Goal: Task Accomplishment & Management: Manage account settings

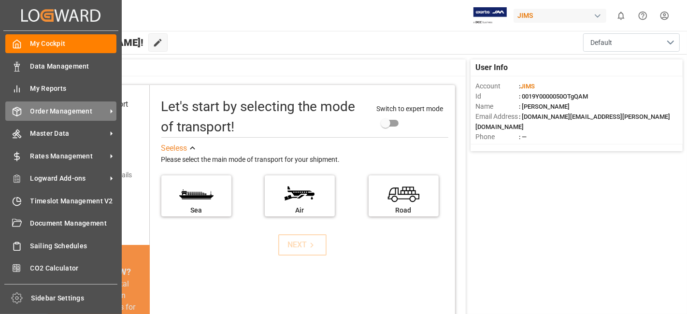
click at [57, 112] on span "Order Management" at bounding box center [68, 111] width 76 height 10
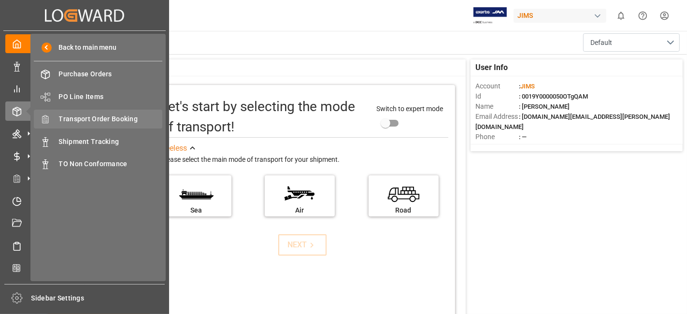
click at [112, 120] on span "Transport Order Booking" at bounding box center [111, 119] width 104 height 10
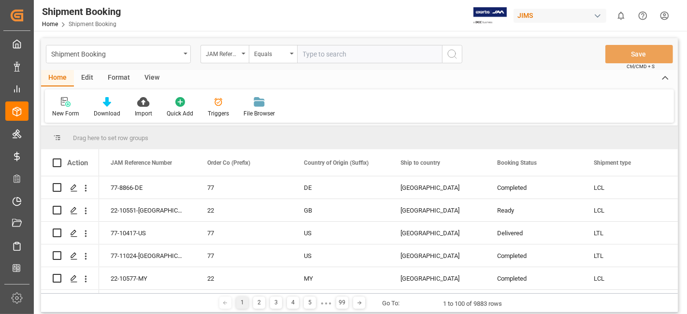
click at [314, 54] on input "text" at bounding box center [369, 54] width 145 height 18
paste input "77-11042-US"
type input "77-11042-US"
click at [453, 54] on icon "search button" at bounding box center [452, 54] width 12 height 12
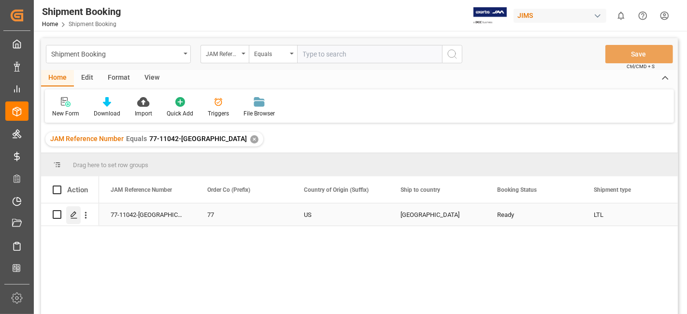
click at [73, 216] on icon "Press SPACE to select this row." at bounding box center [74, 215] width 8 height 8
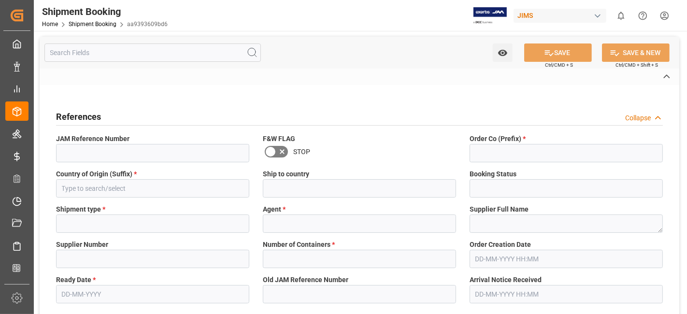
type input "CAD"
type input "USD"
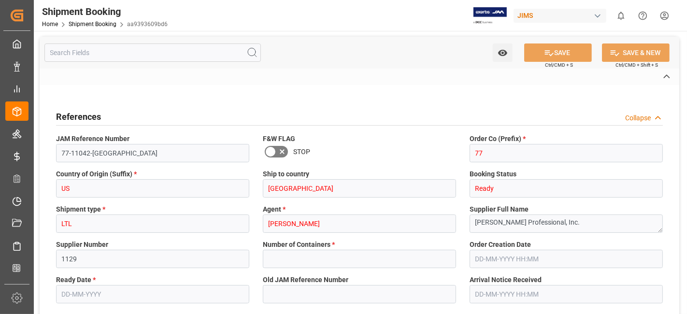
type input "20.7893"
type input "60.4123"
type input "1061.74"
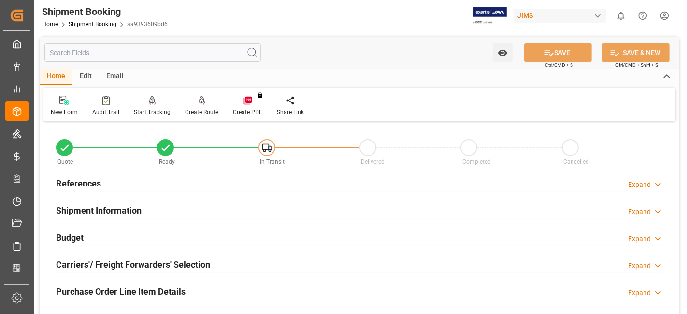
click at [355, 234] on div "Budget Expand" at bounding box center [359, 236] width 607 height 18
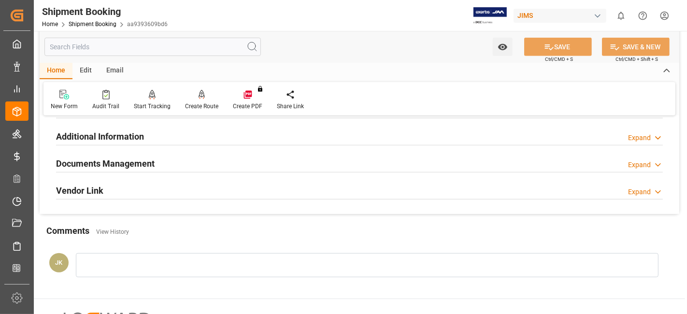
scroll to position [580, 0]
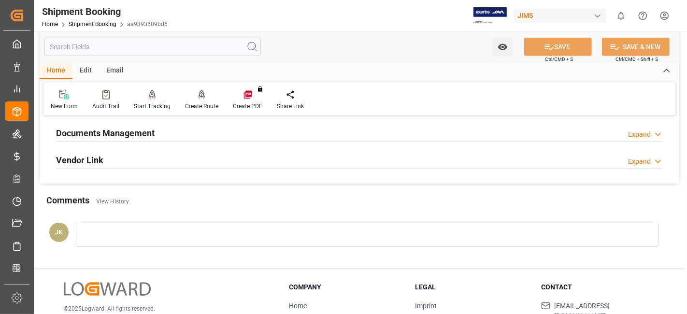
drag, startPoint x: 195, startPoint y: 127, endPoint x: 233, endPoint y: 128, distance: 37.7
click at [195, 126] on div "Documents Management Expand" at bounding box center [359, 132] width 607 height 18
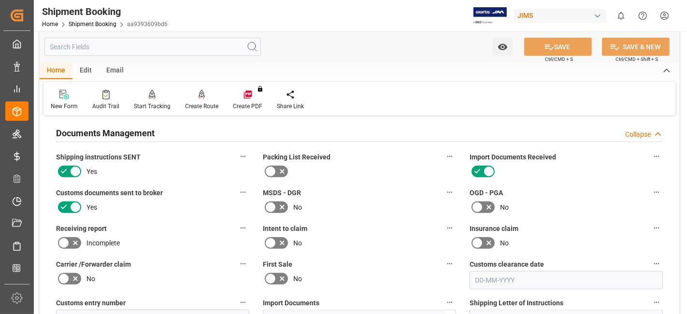
click at [380, 218] on div "Intent to claim No" at bounding box center [359, 236] width 207 height 36
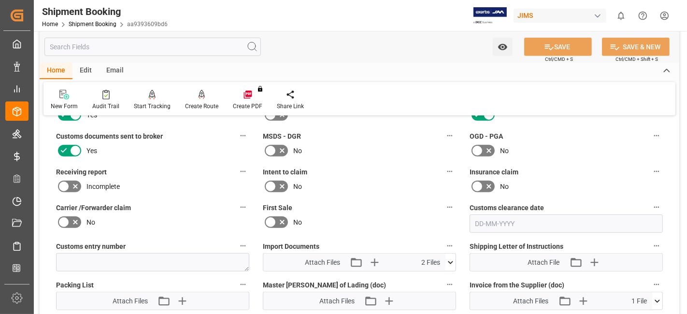
scroll to position [665, 0]
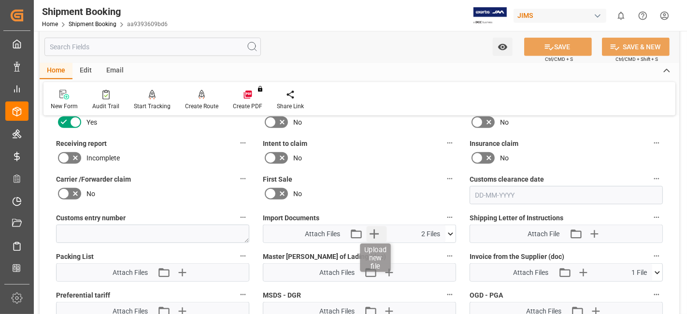
click at [371, 232] on icon "button" at bounding box center [374, 233] width 15 height 15
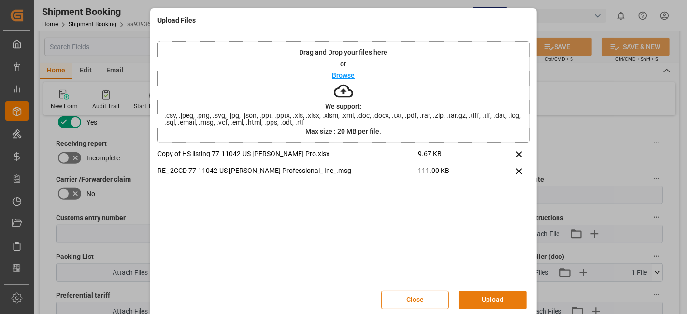
click at [500, 299] on button "Upload" at bounding box center [493, 300] width 68 height 18
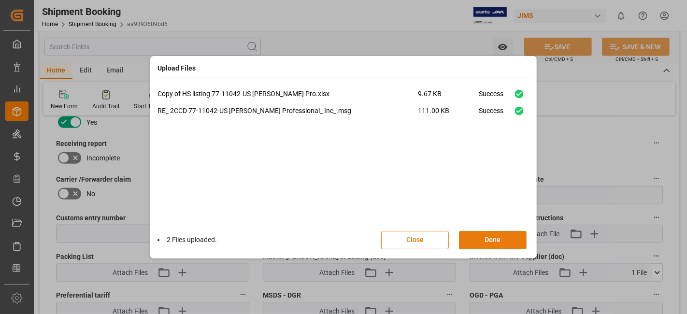
click at [481, 235] on button "Done" at bounding box center [493, 240] width 68 height 18
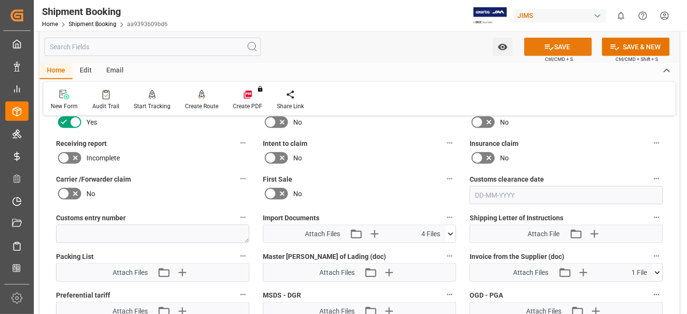
drag, startPoint x: 540, startPoint y: 49, endPoint x: 550, endPoint y: 58, distance: 13.7
click at [540, 49] on button "SAVE" at bounding box center [558, 47] width 68 height 18
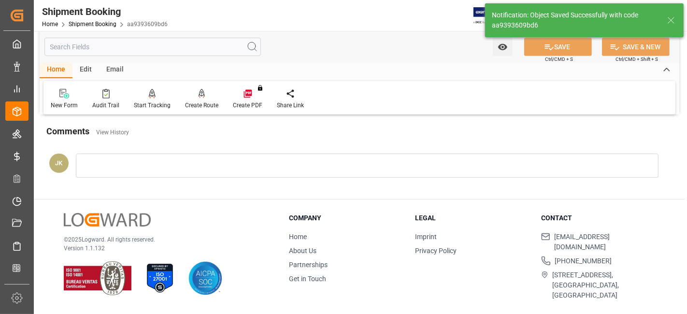
scroll to position [409, 0]
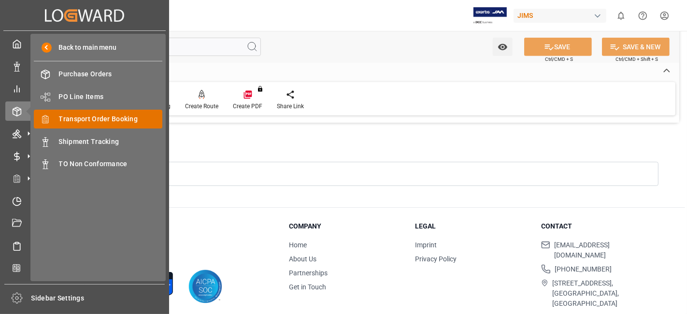
click at [115, 118] on span "Transport Order Booking" at bounding box center [111, 119] width 104 height 10
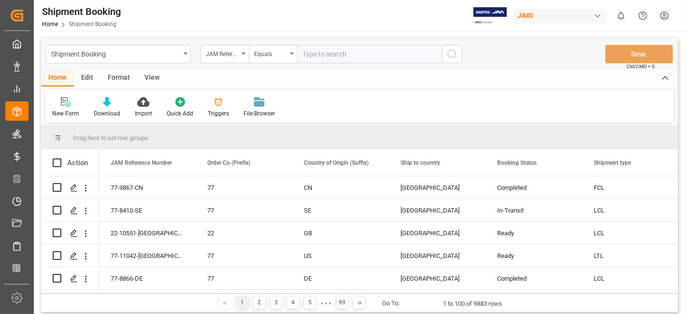
click at [315, 56] on input "text" at bounding box center [369, 54] width 145 height 18
type input "77-11027-US"
click at [456, 59] on icon "search button" at bounding box center [452, 54] width 12 height 12
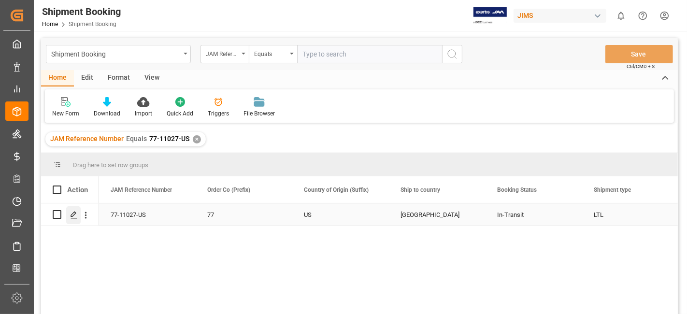
click at [73, 221] on div "Press SPACE to select this row." at bounding box center [73, 215] width 14 height 18
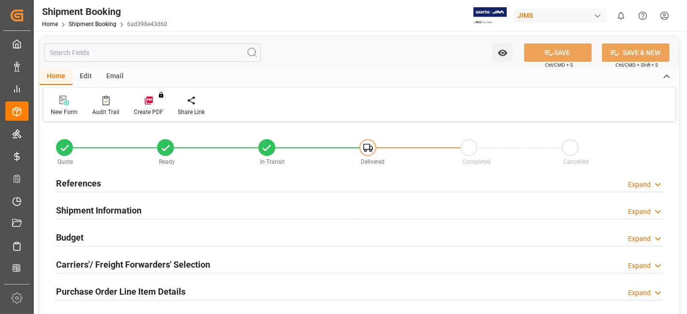
type input "0"
type input "2387.3155"
type input "1550"
type input "32792.163"
click at [100, 233] on div "Budget Expand" at bounding box center [359, 236] width 607 height 18
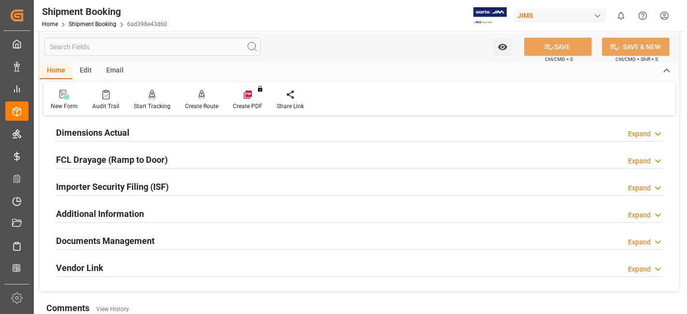
scroll to position [494, 0]
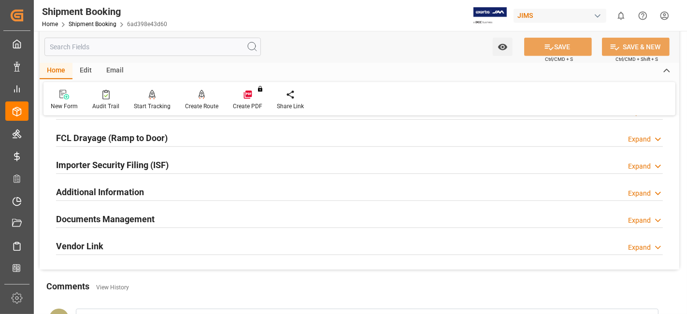
click at [106, 213] on h2 "Documents Management" at bounding box center [105, 219] width 99 height 13
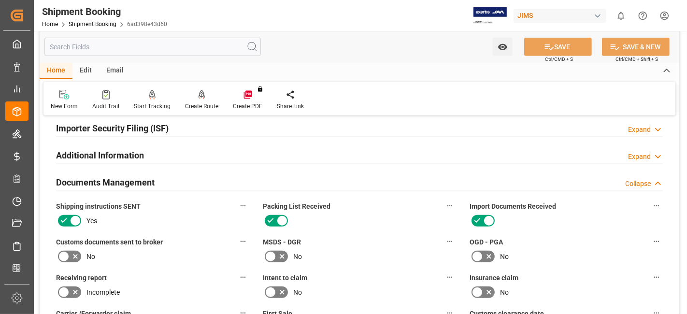
scroll to position [547, 0]
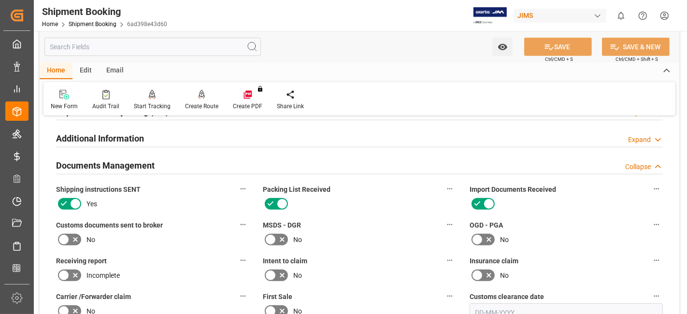
click at [71, 235] on icon at bounding box center [76, 240] width 12 height 12
click at [0, 0] on input "checkbox" at bounding box center [0, 0] width 0 height 0
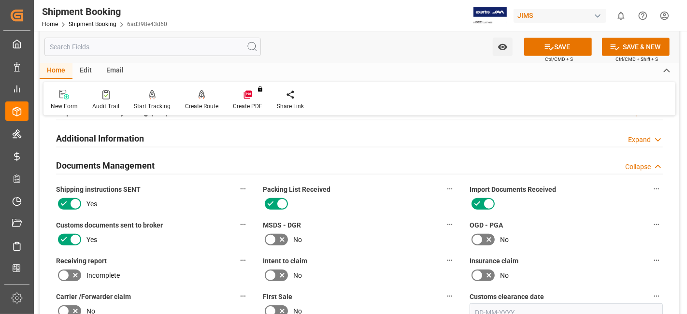
click at [366, 228] on label "MSDS - DGR" at bounding box center [359, 225] width 193 height 14
click at [443, 228] on button "MSDS - DGR" at bounding box center [449, 224] width 13 height 13
click at [363, 226] on div at bounding box center [343, 157] width 687 height 314
click at [363, 226] on div "Audits" at bounding box center [343, 157] width 687 height 314
click at [359, 226] on label "MSDS - DGR" at bounding box center [359, 225] width 193 height 14
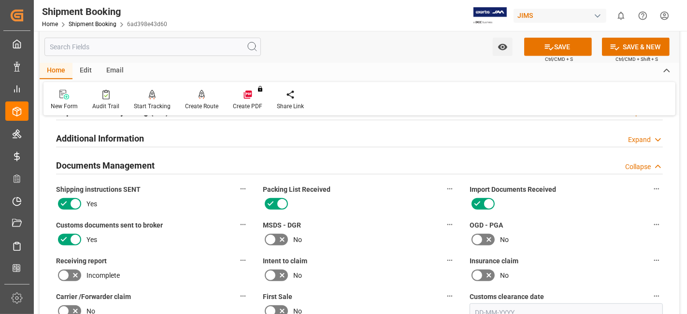
click at [443, 226] on button "MSDS - DGR" at bounding box center [449, 224] width 13 height 13
click at [358, 226] on div at bounding box center [343, 157] width 687 height 314
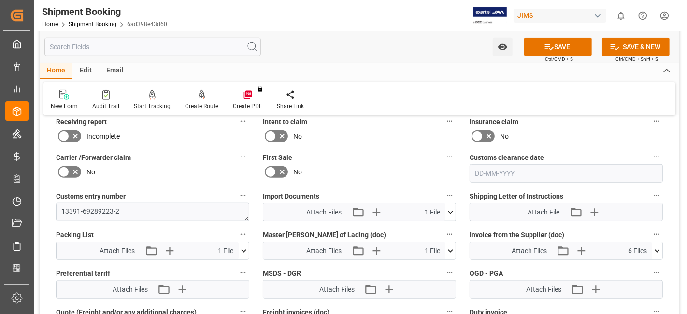
scroll to position [654, 0]
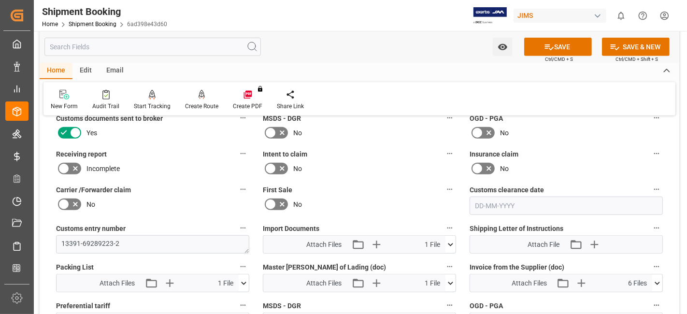
click at [451, 240] on icon at bounding box center [450, 245] width 10 height 10
click at [374, 238] on icon "button" at bounding box center [375, 244] width 15 height 15
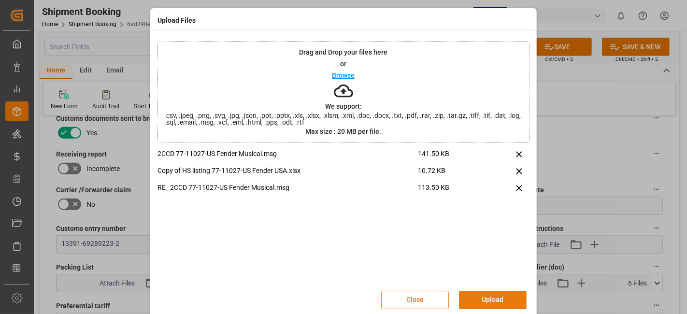
click at [492, 298] on button "Upload" at bounding box center [493, 300] width 68 height 18
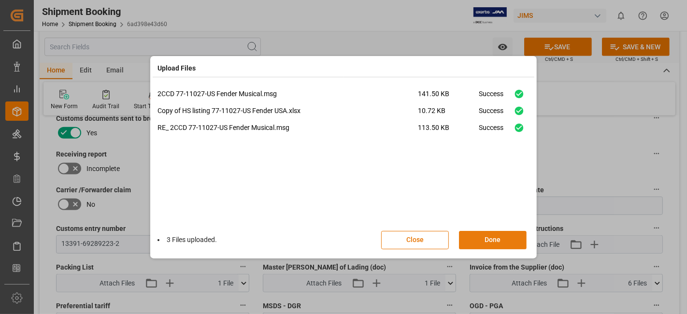
click at [488, 239] on button "Done" at bounding box center [493, 240] width 68 height 18
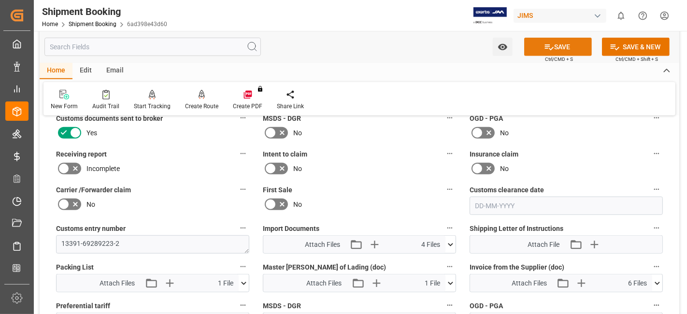
click at [541, 49] on button "SAVE" at bounding box center [558, 47] width 68 height 18
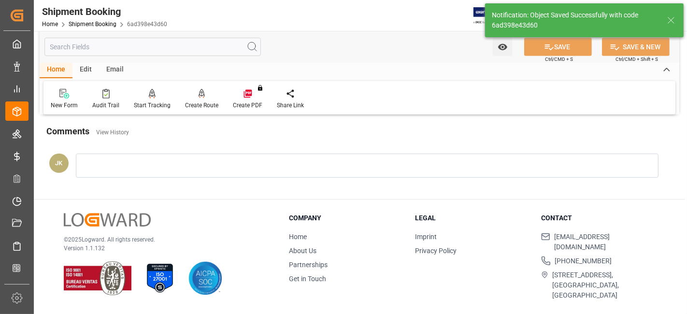
scroll to position [409, 0]
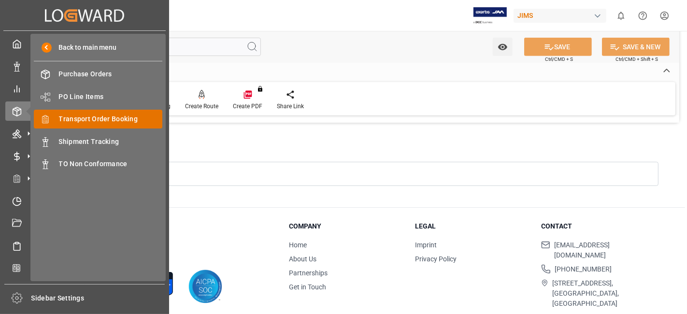
click at [119, 119] on span "Transport Order Booking" at bounding box center [111, 119] width 104 height 10
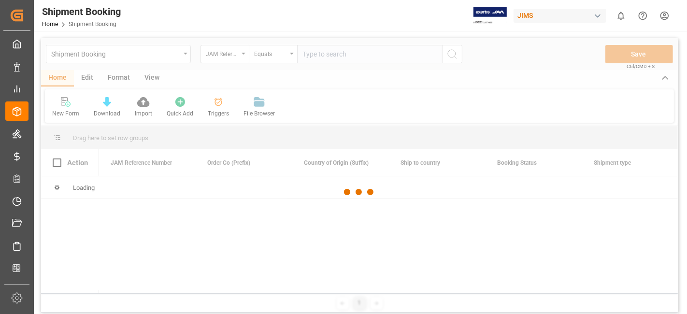
click at [331, 58] on div at bounding box center [359, 192] width 637 height 308
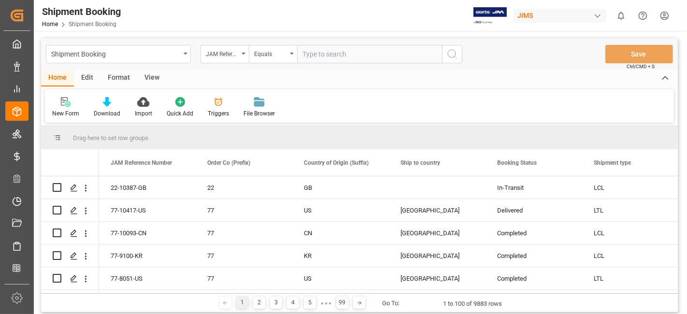
click at [318, 57] on input "text" at bounding box center [369, 54] width 145 height 18
paste input "77-10708-DE"
type input "77-10708-DE"
click at [456, 61] on button "search button" at bounding box center [452, 54] width 20 height 18
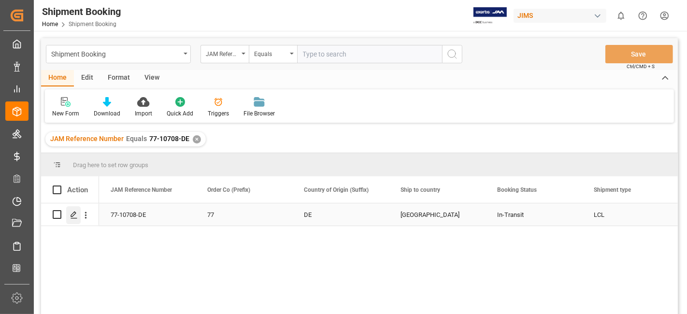
click at [70, 218] on div "Press SPACE to select this row." at bounding box center [73, 215] width 14 height 18
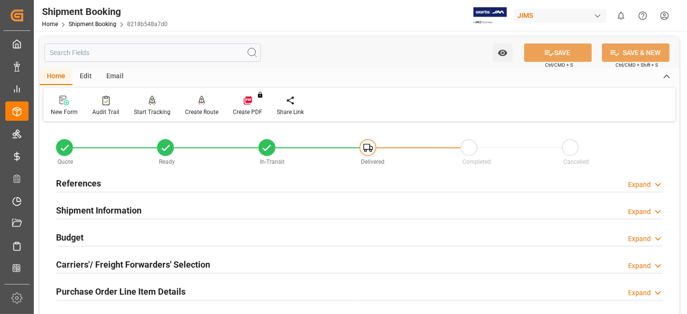
click at [108, 274] on div "Carriers'/ Freight Forwarders' Selection Expand" at bounding box center [359, 264] width 620 height 27
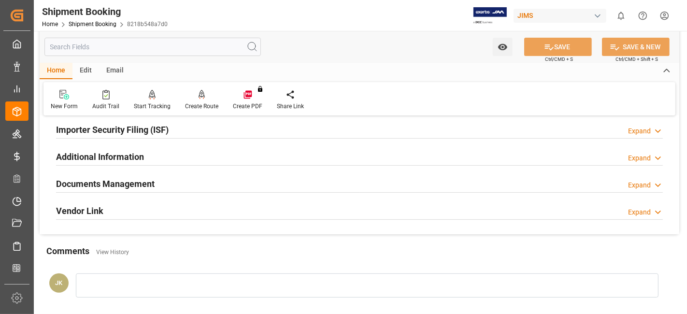
scroll to position [279, 0]
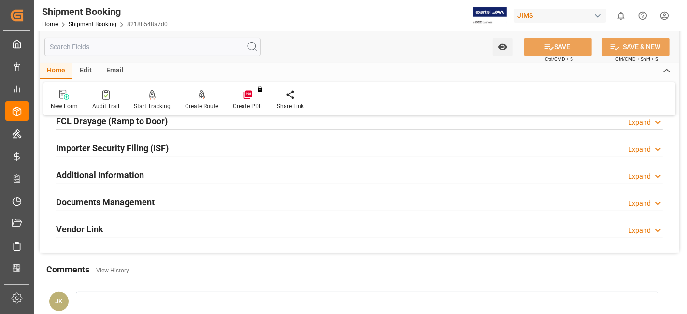
click at [121, 204] on h2 "Documents Management" at bounding box center [105, 202] width 99 height 13
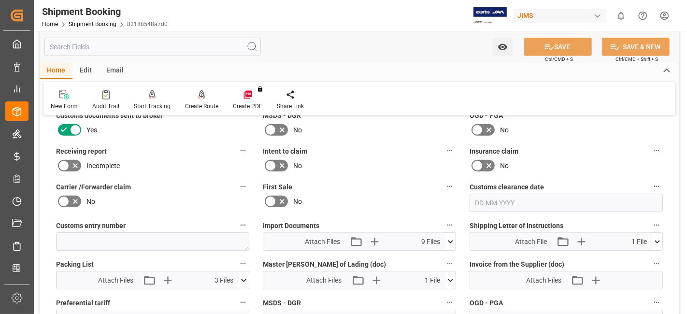
scroll to position [429, 0]
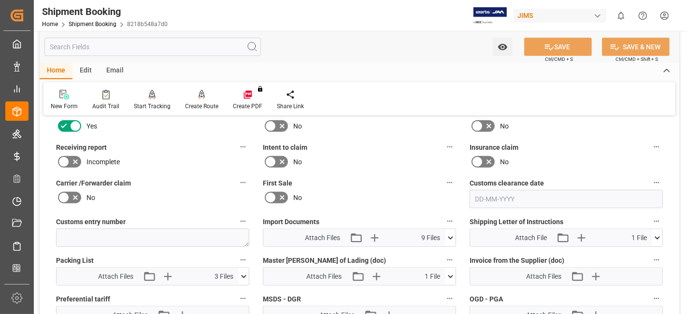
click at [450, 236] on icon at bounding box center [450, 238] width 10 height 10
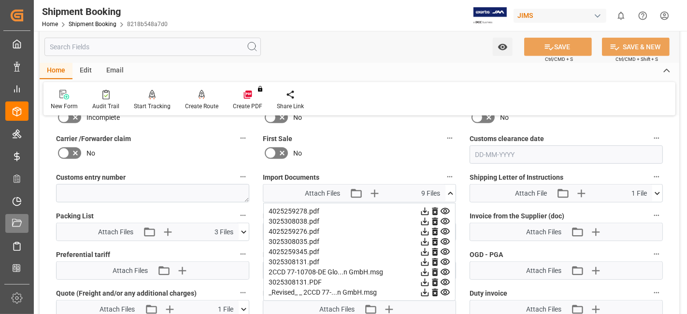
scroll to position [472, 0]
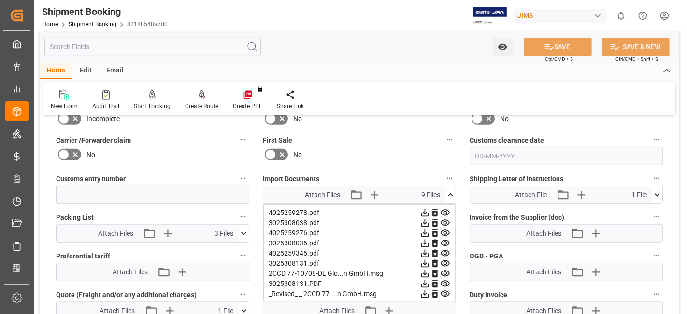
click at [153, 153] on div "No" at bounding box center [152, 154] width 193 height 15
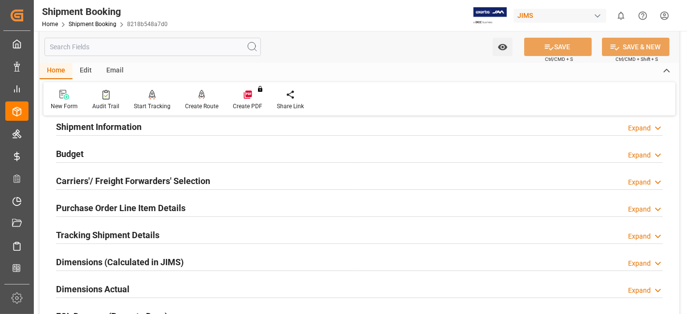
scroll to position [0, 0]
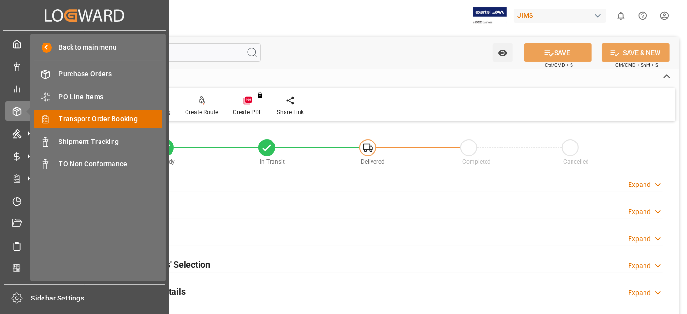
click at [107, 120] on span "Transport Order Booking" at bounding box center [111, 119] width 104 height 10
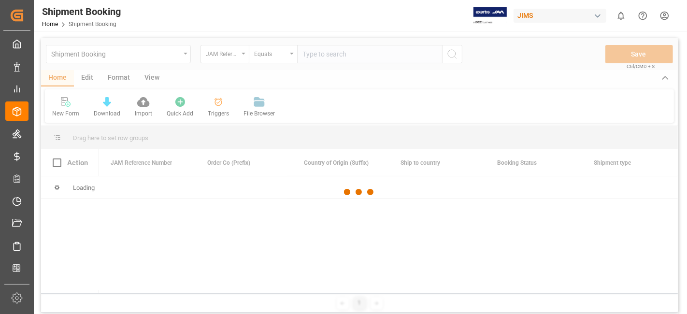
click at [320, 54] on div at bounding box center [359, 192] width 637 height 308
click at [322, 54] on div at bounding box center [359, 192] width 637 height 308
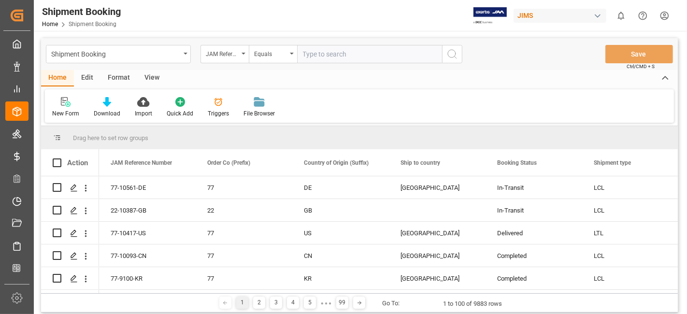
click at [321, 54] on input "text" at bounding box center [369, 54] width 145 height 18
paste input "77-11042-US"
type input "77-11042-US"
click at [454, 56] on icon "search button" at bounding box center [452, 54] width 12 height 12
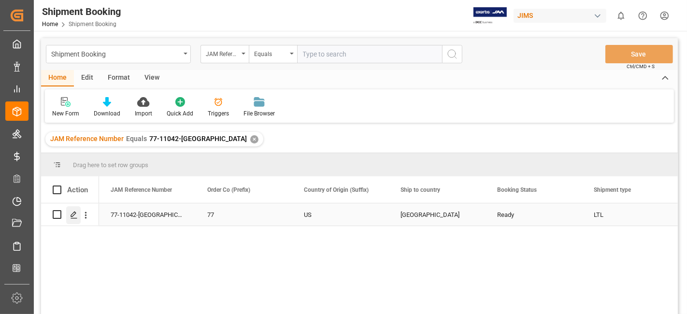
click at [74, 215] on icon "Press SPACE to select this row." at bounding box center [74, 215] width 8 height 8
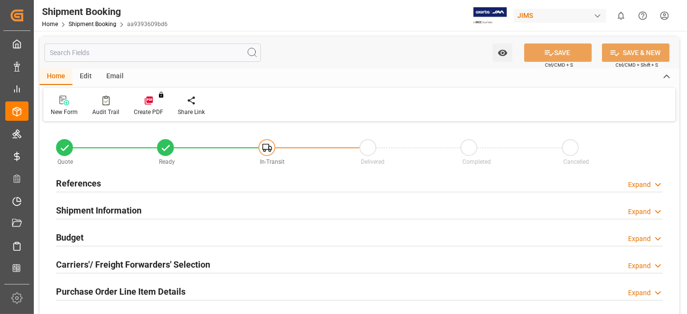
type input "20.7893"
type input "60.4123"
type input "1061.74"
click at [88, 239] on div "Budget Expand" at bounding box center [359, 236] width 607 height 18
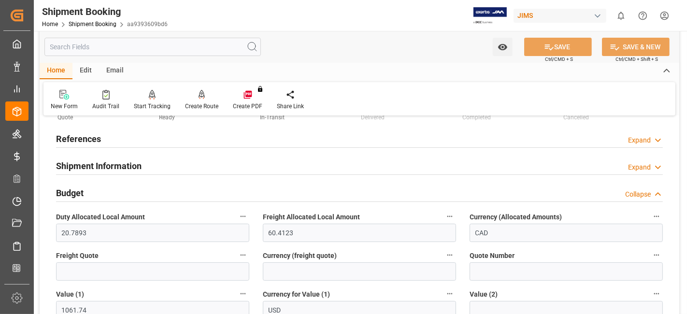
scroll to position [64, 0]
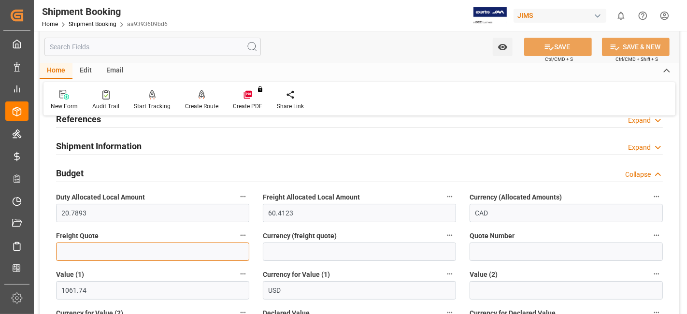
click at [89, 255] on input "text" at bounding box center [152, 251] width 193 height 18
type input "110"
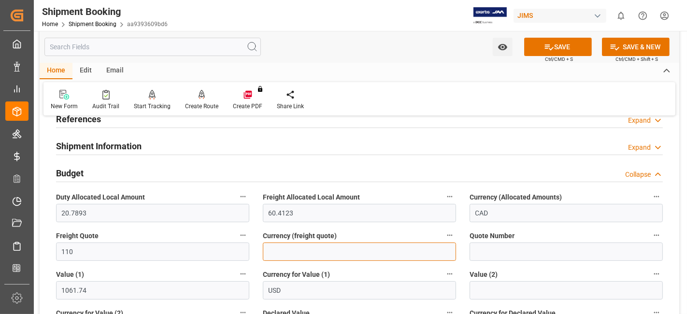
click at [279, 250] on input at bounding box center [359, 251] width 193 height 18
type input "CAD"
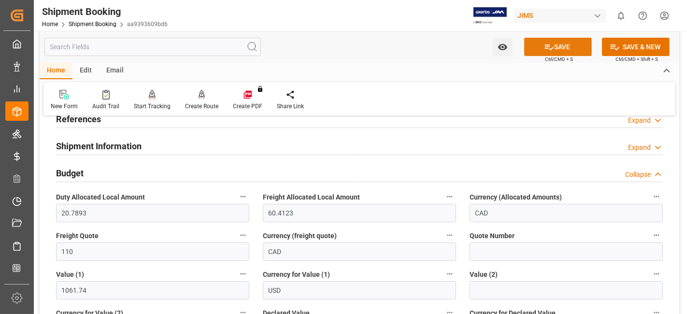
click at [537, 49] on button "SAVE" at bounding box center [558, 47] width 68 height 18
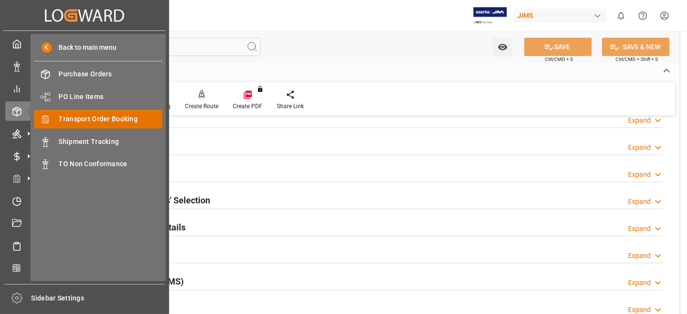
click at [121, 114] on span "Transport Order Booking" at bounding box center [111, 119] width 104 height 10
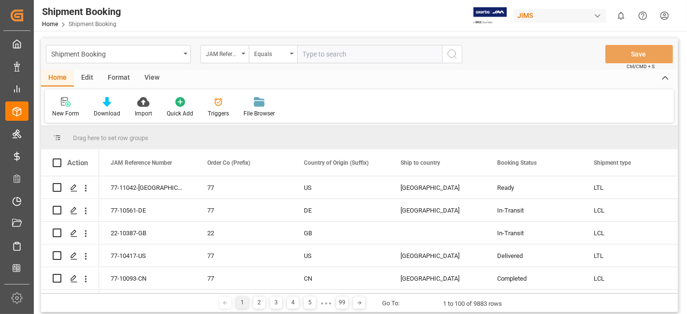
click at [316, 55] on input "text" at bounding box center [369, 54] width 145 height 18
type input "77-9292-DE"
click at [452, 53] on icon "search button" at bounding box center [452, 54] width 12 height 12
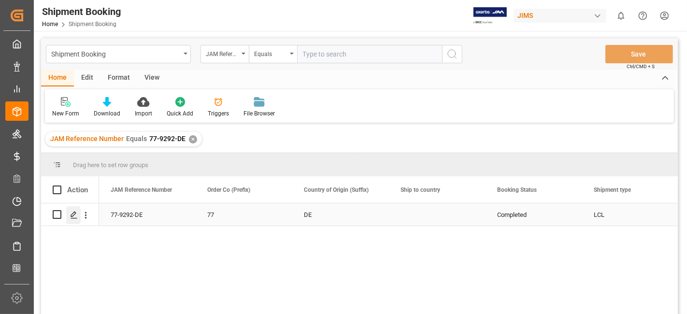
click at [73, 215] on icon "Press SPACE to select this row." at bounding box center [74, 215] width 8 height 8
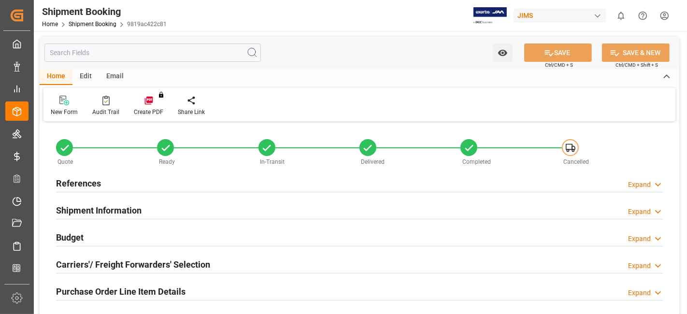
type input "0"
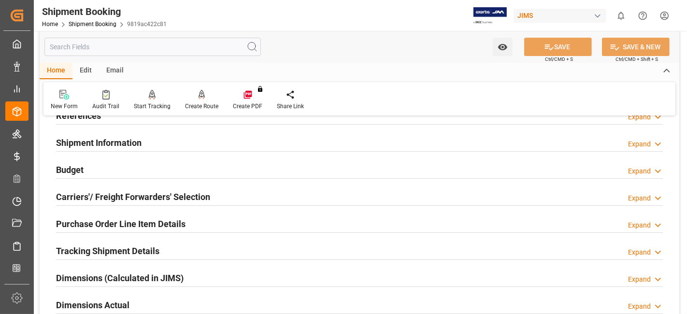
scroll to position [54, 0]
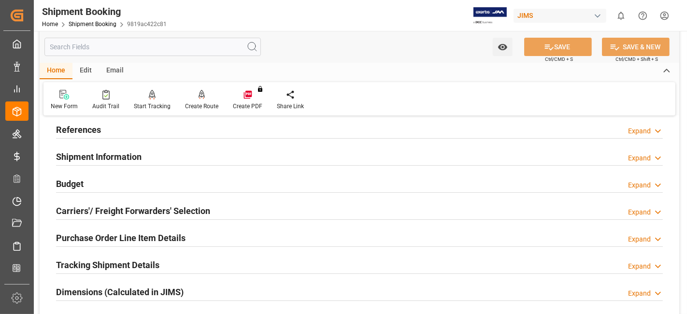
click at [106, 285] on h2 "Dimensions (Calculated in JIMS)" at bounding box center [120, 291] width 128 height 13
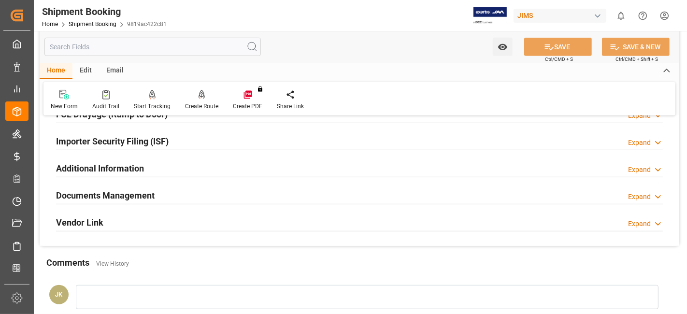
click at [95, 199] on h2 "Documents Management" at bounding box center [105, 195] width 99 height 13
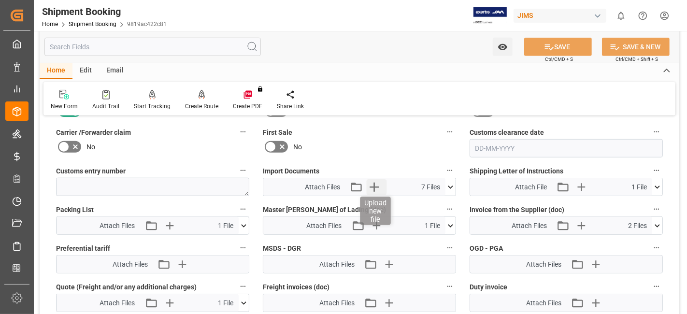
scroll to position [633, 0]
click at [374, 184] on icon "button" at bounding box center [373, 188] width 9 height 9
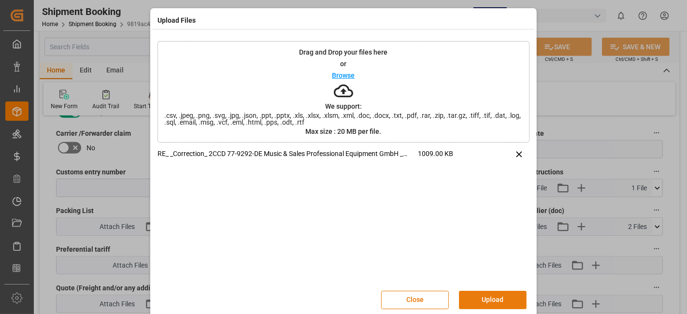
click at [491, 293] on button "Upload" at bounding box center [493, 300] width 68 height 18
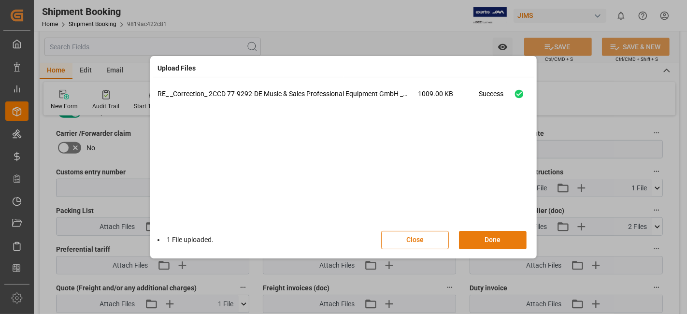
click at [480, 243] on button "Done" at bounding box center [493, 240] width 68 height 18
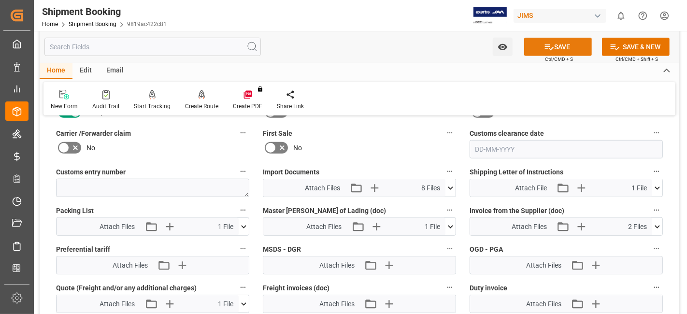
click at [559, 47] on button "SAVE" at bounding box center [558, 47] width 68 height 18
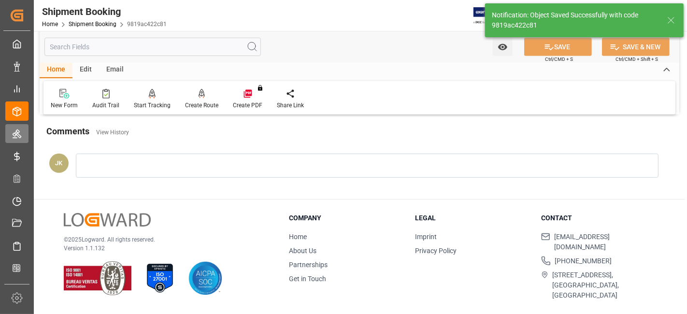
scroll to position [409, 0]
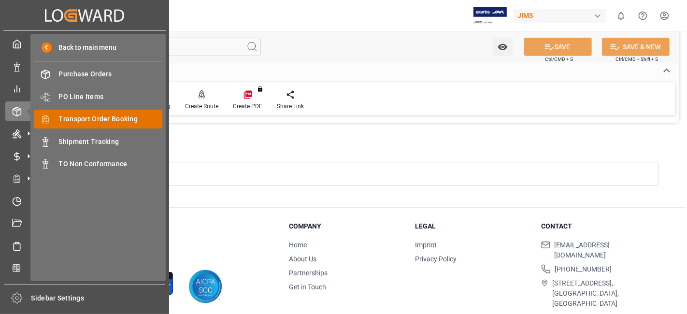
click at [121, 119] on span "Transport Order Booking" at bounding box center [111, 119] width 104 height 10
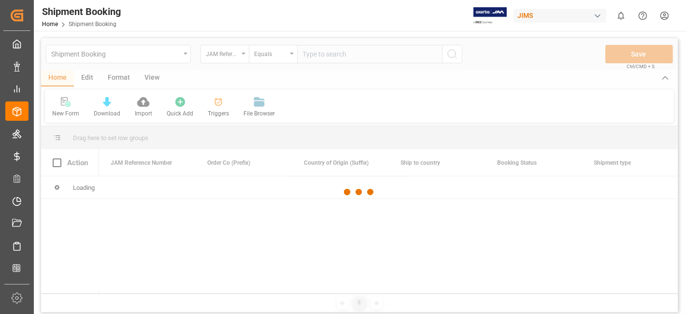
click at [332, 57] on div at bounding box center [359, 192] width 637 height 308
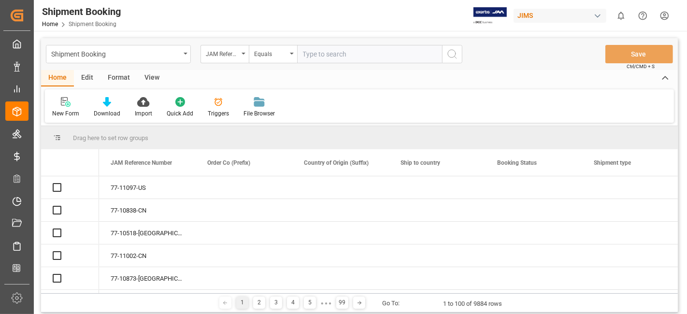
click at [326, 57] on input "text" at bounding box center [369, 54] width 145 height 18
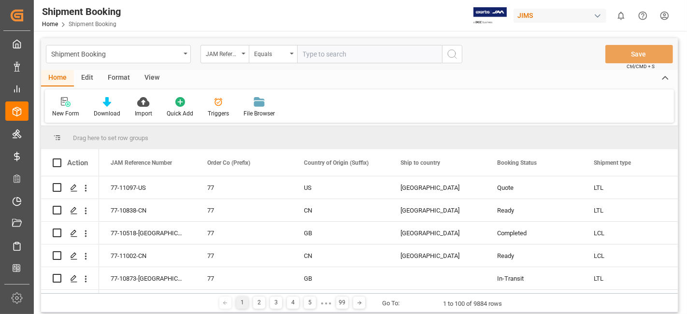
paste input "77-10772-IT"
type input "77-10772-IT"
click at [455, 55] on icon "search button" at bounding box center [452, 54] width 12 height 12
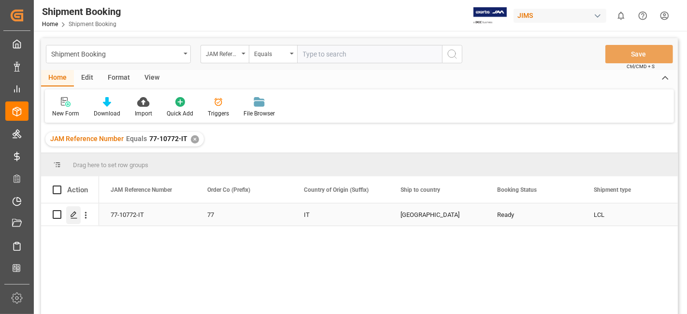
click at [73, 213] on icon "Press SPACE to select this row." at bounding box center [74, 215] width 8 height 8
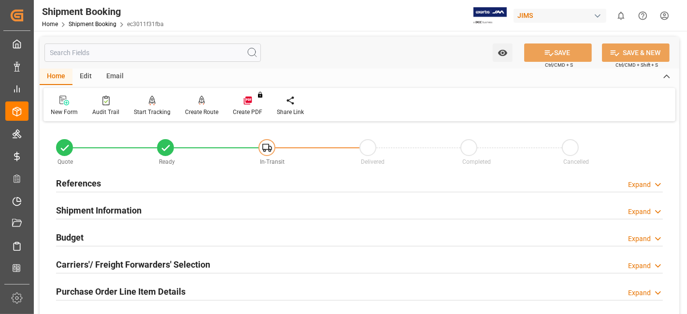
click at [162, 285] on h2 "Purchase Order Line Item Details" at bounding box center [120, 291] width 129 height 13
click at [158, 285] on h2 "Purchase Order Line Item Details" at bounding box center [120, 291] width 129 height 13
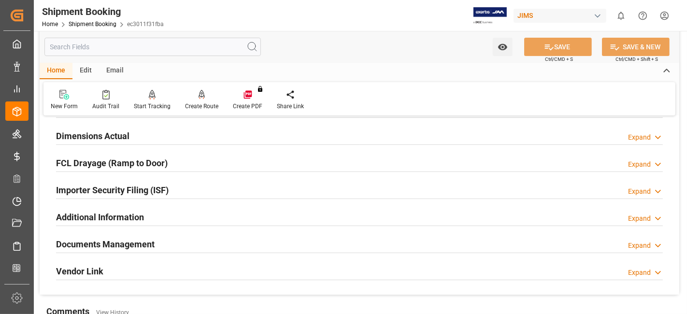
scroll to position [257, 0]
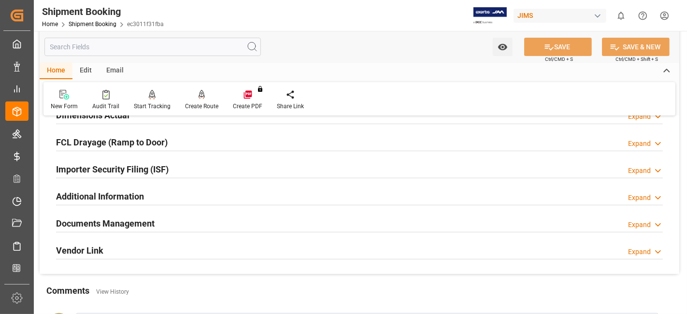
click at [126, 221] on h2 "Documents Management" at bounding box center [105, 223] width 99 height 13
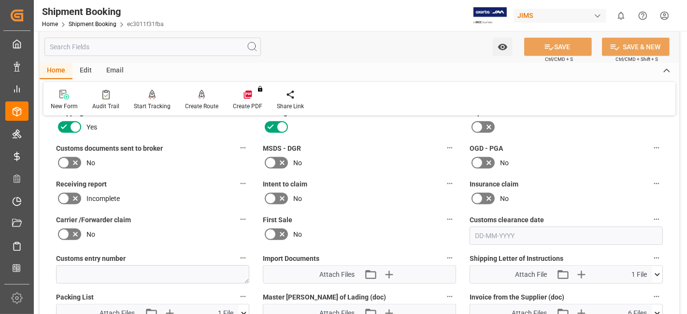
scroll to position [408, 0]
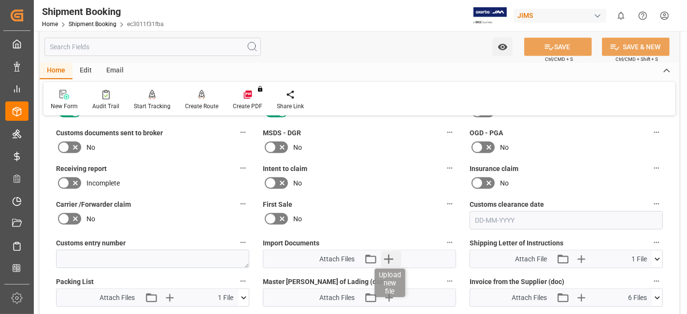
click at [388, 258] on icon "button" at bounding box center [388, 258] width 15 height 15
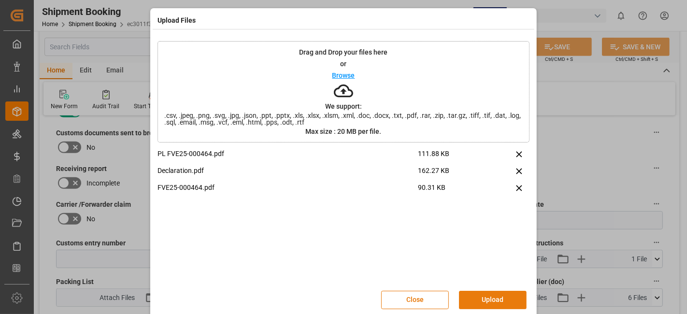
click at [491, 300] on button "Upload" at bounding box center [493, 300] width 68 height 18
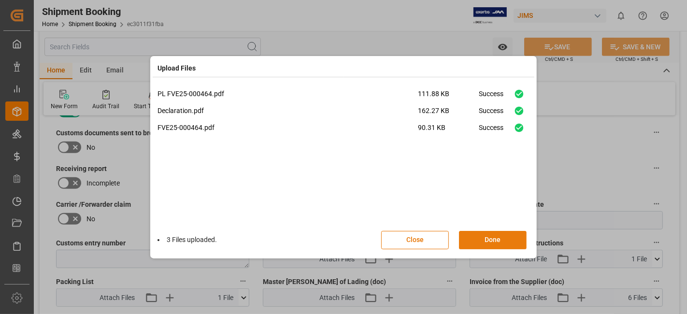
click at [477, 232] on button "Done" at bounding box center [493, 240] width 68 height 18
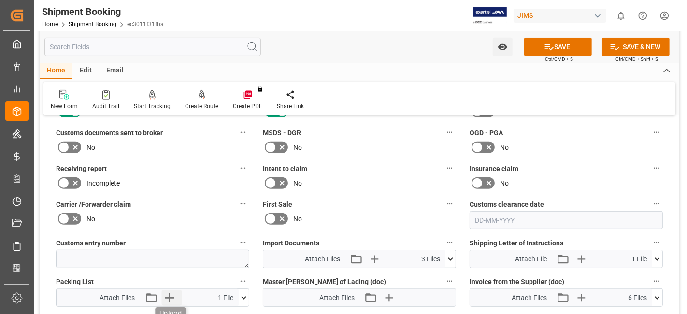
click at [170, 295] on icon "button" at bounding box center [168, 297] width 15 height 15
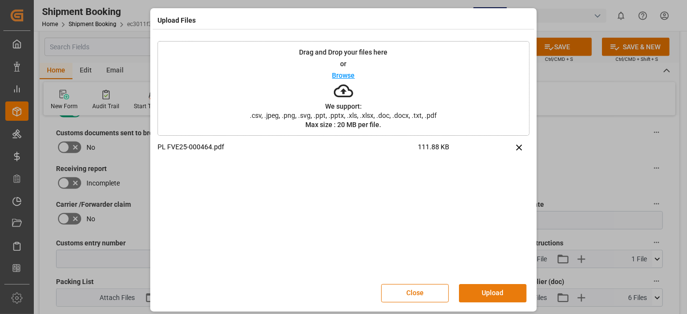
click at [481, 293] on button "Upload" at bounding box center [493, 293] width 68 height 18
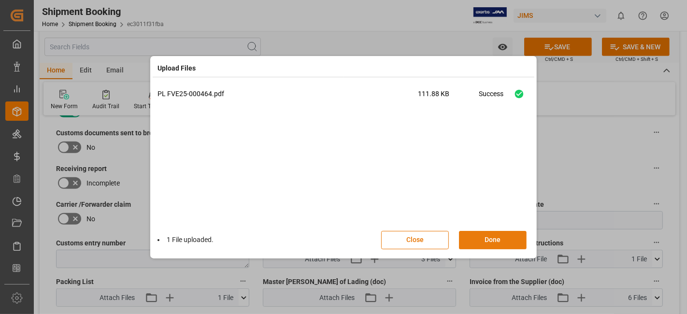
click at [482, 241] on button "Done" at bounding box center [493, 240] width 68 height 18
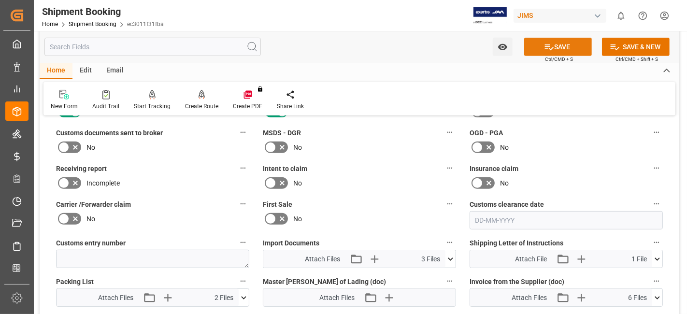
click at [549, 44] on icon at bounding box center [549, 47] width 10 height 10
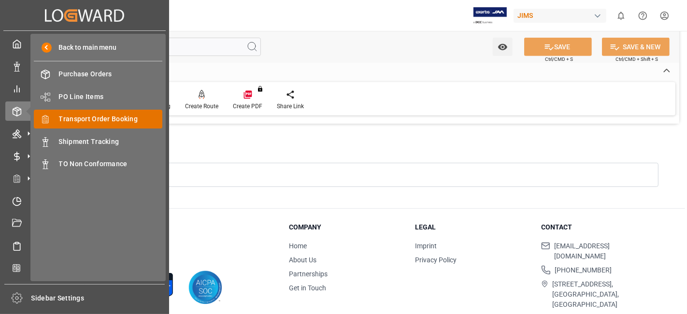
click at [130, 116] on span "Transport Order Booking" at bounding box center [111, 119] width 104 height 10
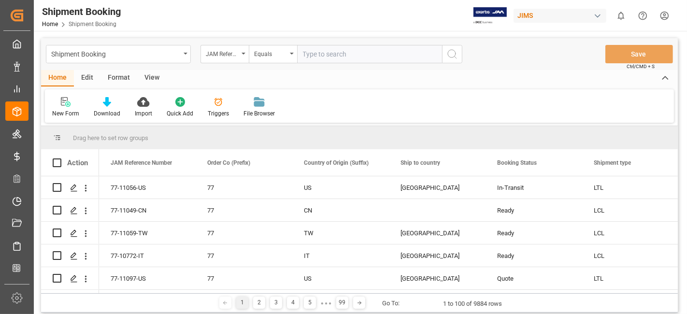
click at [319, 54] on input "text" at bounding box center [369, 54] width 145 height 18
paste input "77-10417-US"
type input "77-10417-US"
click at [452, 57] on icon "search button" at bounding box center [452, 54] width 12 height 12
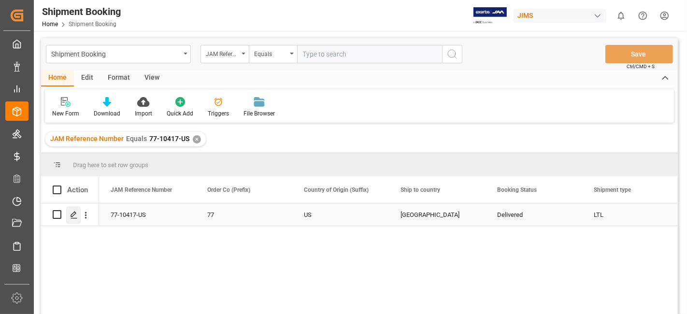
click at [74, 218] on icon "Press SPACE to select this row." at bounding box center [74, 215] width 8 height 8
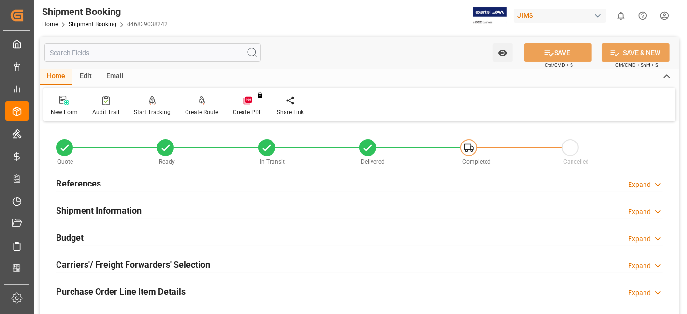
click at [77, 224] on div "Budget Expand" at bounding box center [359, 237] width 620 height 27
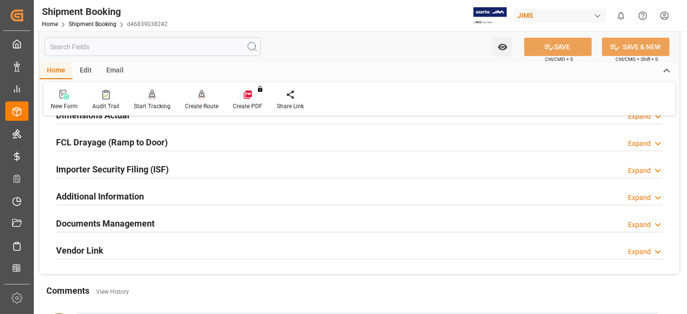
click at [120, 219] on h2 "Documents Management" at bounding box center [105, 223] width 99 height 13
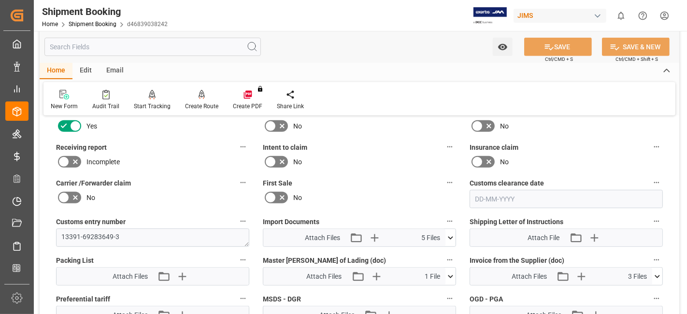
scroll to position [451, 0]
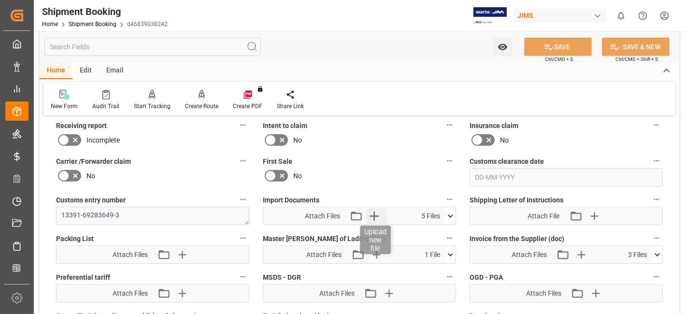
click at [378, 218] on icon "button" at bounding box center [374, 215] width 15 height 15
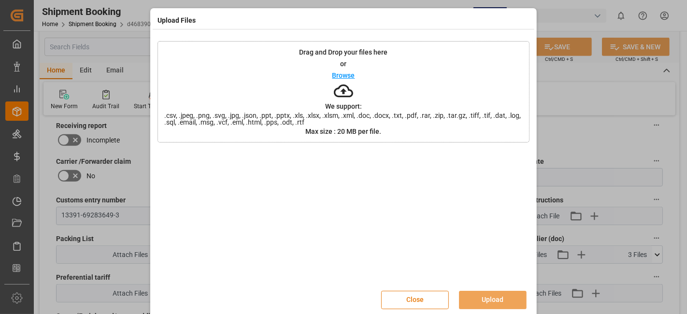
click at [413, 301] on button "Close" at bounding box center [415, 300] width 68 height 18
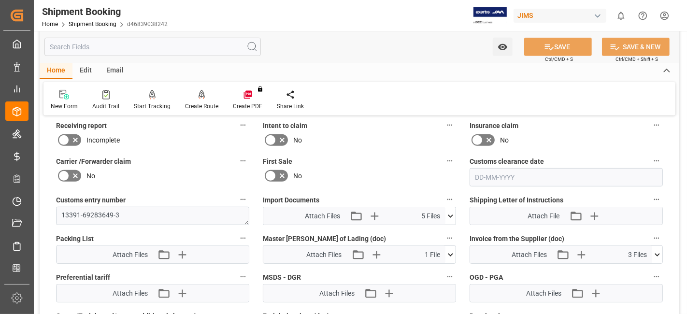
click at [339, 156] on label "First Sale" at bounding box center [359, 162] width 193 height 14
click at [443, 156] on button "First Sale" at bounding box center [449, 161] width 13 height 13
click at [354, 187] on div at bounding box center [343, 157] width 687 height 314
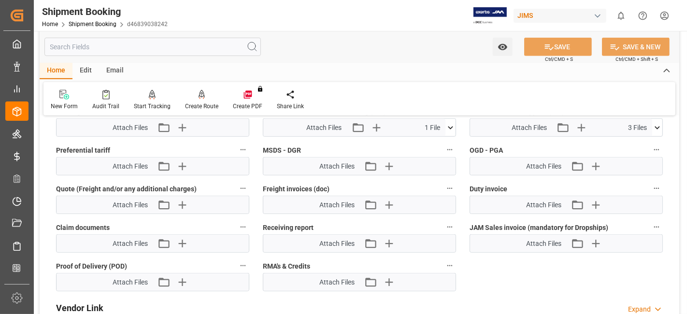
scroll to position [580, 0]
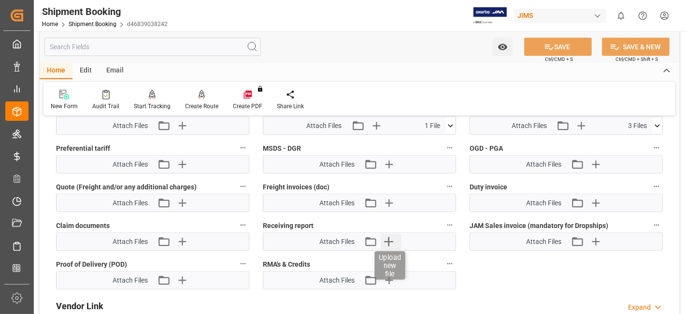
click at [388, 237] on icon "button" at bounding box center [388, 241] width 9 height 9
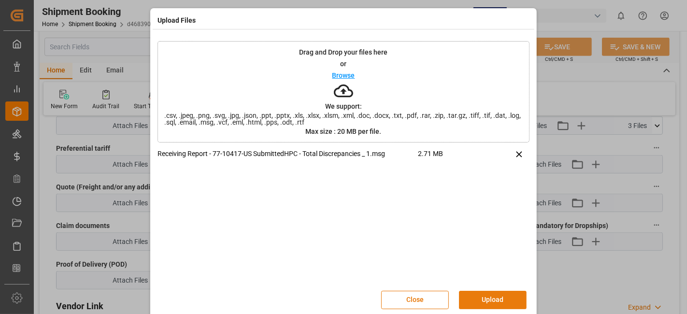
click at [478, 299] on button "Upload" at bounding box center [493, 300] width 68 height 18
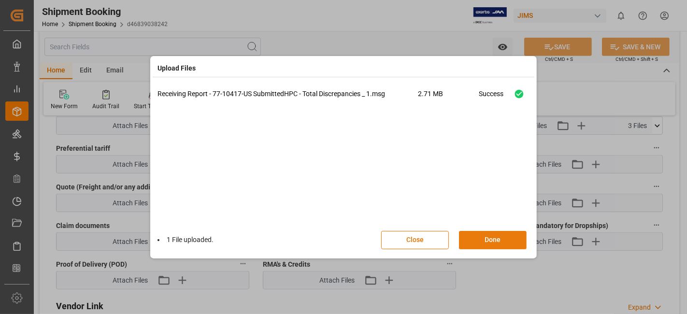
click at [475, 244] on button "Done" at bounding box center [493, 240] width 68 height 18
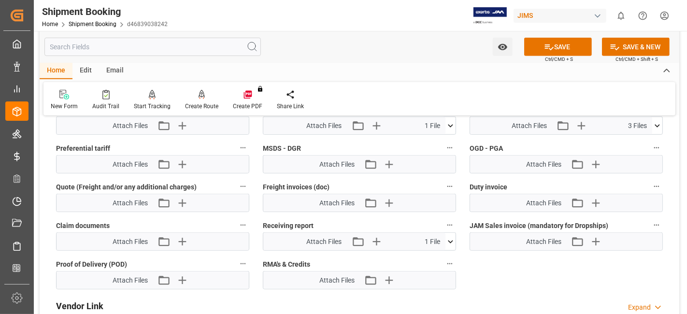
click at [210, 142] on label "Preferential tariff" at bounding box center [152, 149] width 193 height 14
click at [237, 142] on button "Preferential tariff" at bounding box center [243, 148] width 13 height 13
click at [197, 140] on div at bounding box center [343, 157] width 687 height 314
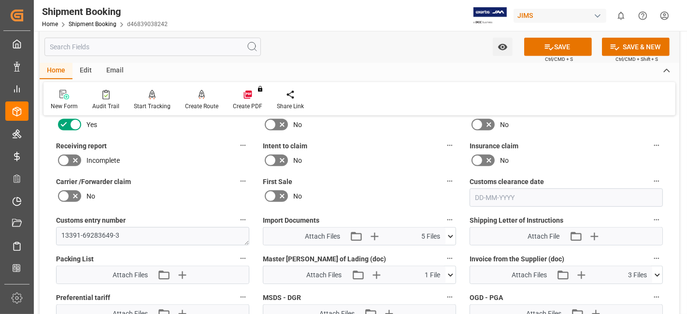
scroll to position [429, 0]
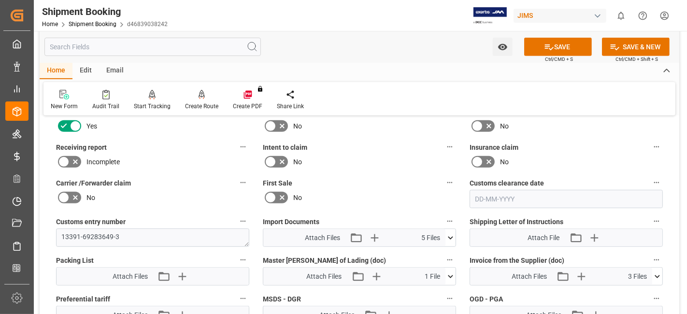
click at [78, 158] on icon at bounding box center [76, 162] width 12 height 12
click at [0, 0] on input "checkbox" at bounding box center [0, 0] width 0 height 0
click at [554, 47] on button "SAVE" at bounding box center [558, 47] width 68 height 18
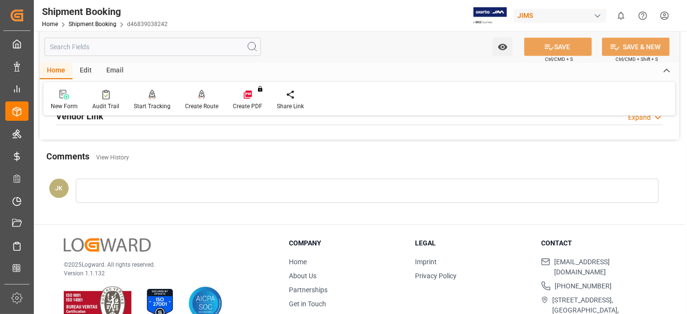
scroll to position [409, 0]
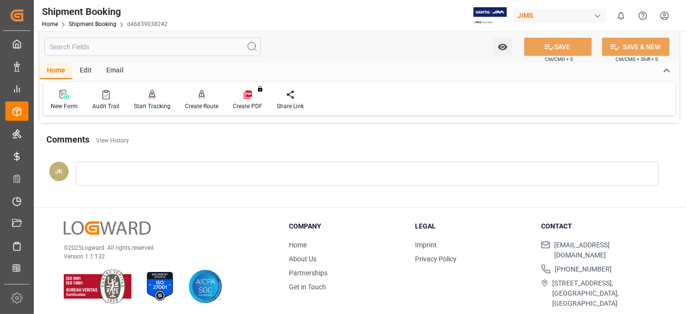
click at [172, 162] on div at bounding box center [367, 174] width 582 height 24
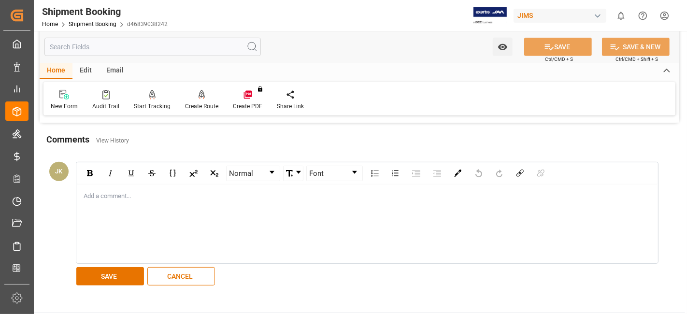
click at [170, 147] on div "Comments View History JK Normal Font Add a comment... SAVE CANCEL" at bounding box center [359, 220] width 639 height 174
click at [174, 275] on button "CANCEL" at bounding box center [181, 276] width 68 height 18
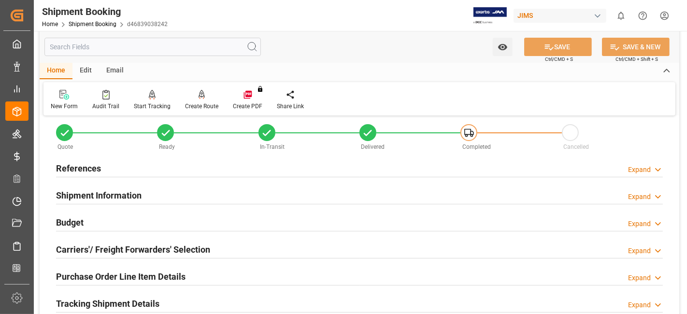
scroll to position [0, 0]
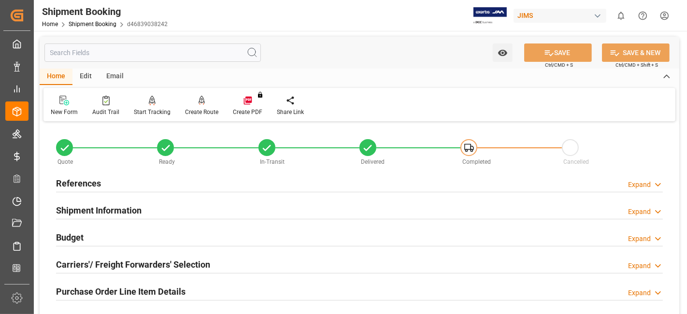
click at [79, 177] on h2 "References" at bounding box center [78, 183] width 45 height 13
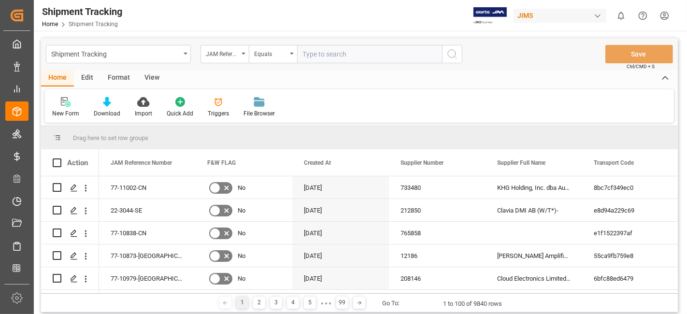
click at [314, 54] on input "text" at bounding box center [369, 54] width 145 height 18
type input "77-10469-CN"
click at [453, 59] on icon "search button" at bounding box center [452, 54] width 12 height 12
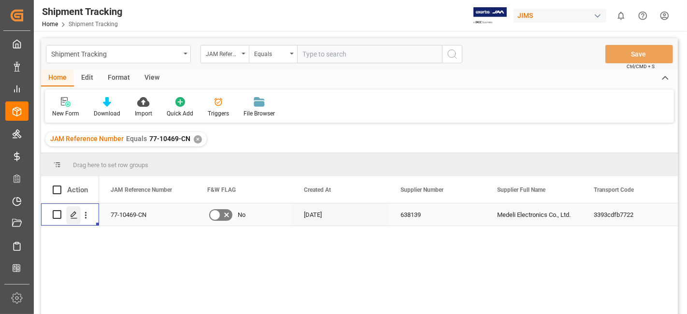
click at [70, 214] on icon "Press SPACE to select this row." at bounding box center [74, 215] width 8 height 8
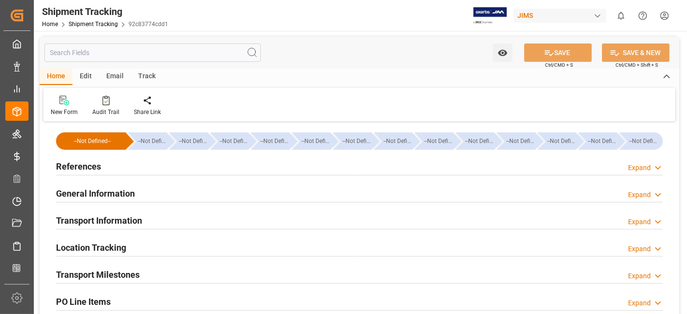
type input "[DATE] 00:00"
type input "[DATE]"
type input "[DATE] 00:00"
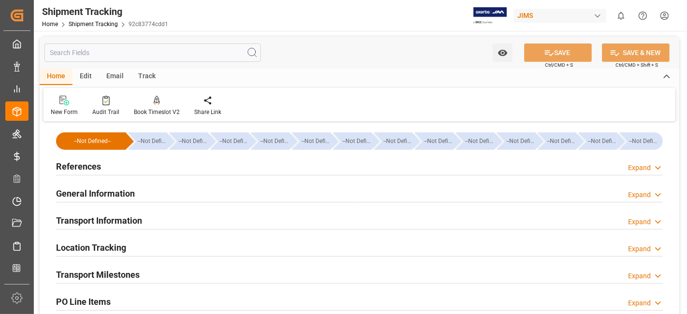
click at [122, 272] on h2 "Transport Milestones" at bounding box center [98, 274] width 84 height 13
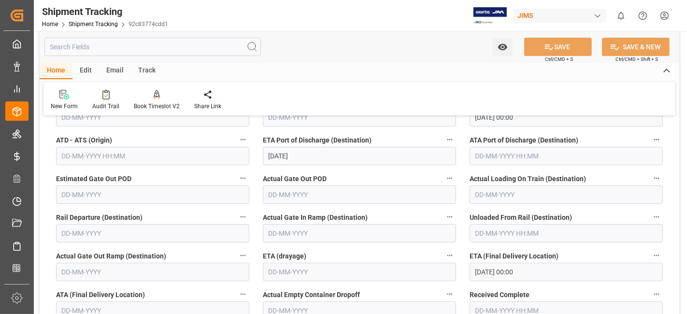
scroll to position [257, 0]
